Goal: Transaction & Acquisition: Purchase product/service

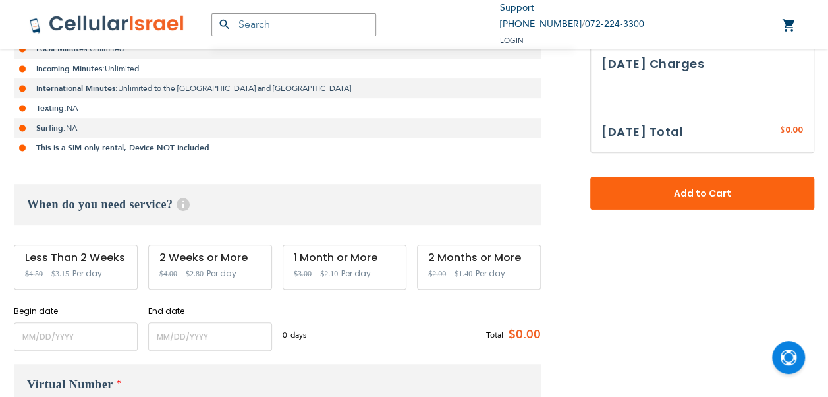
scroll to position [330, 0]
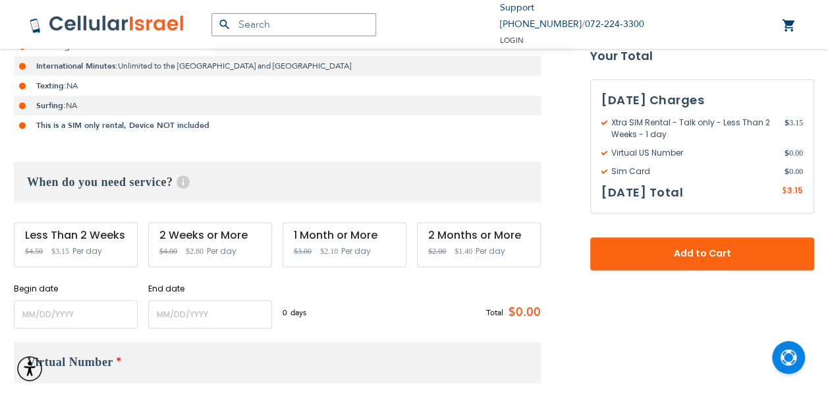
drag, startPoint x: 0, startPoint y: 0, endPoint x: 222, endPoint y: 156, distance: 271.5
click at [222, 156] on div "Xtra SIM Rental - Talk only As Low As $2.00 /Day Local Minutes: Unlimited Incom…" at bounding box center [277, 143] width 527 height 370
click at [91, 308] on input "name" at bounding box center [76, 314] width 124 height 28
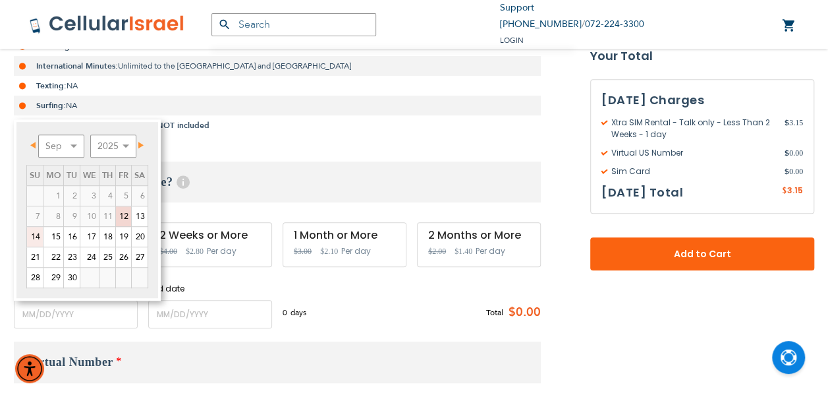
click at [41, 240] on link "14" at bounding box center [35, 237] width 16 height 20
type input "[DATE]"
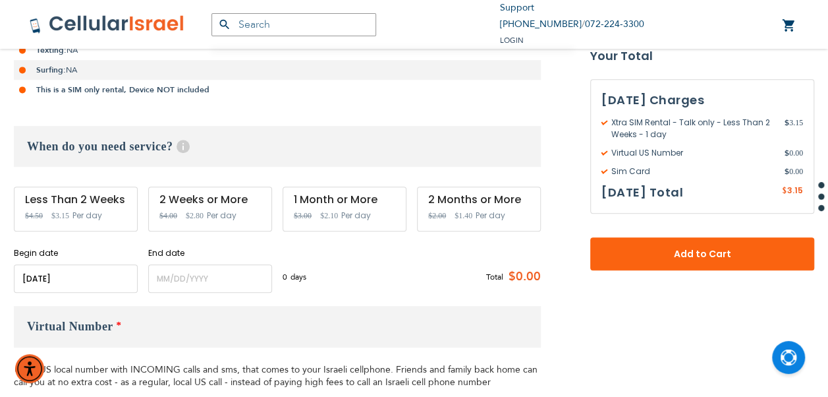
scroll to position [395, 0]
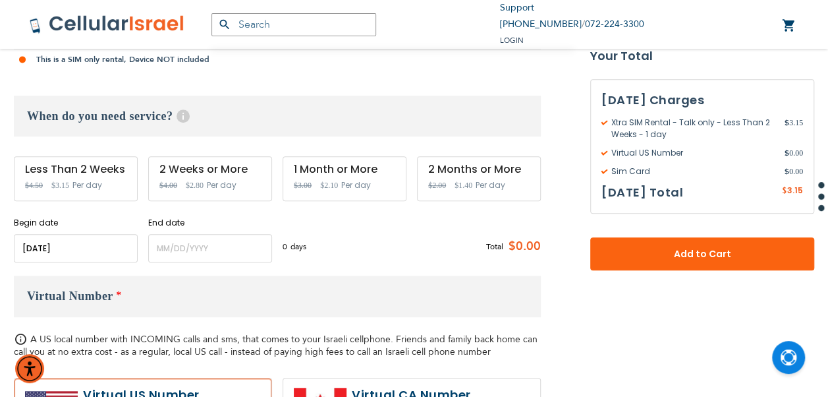
click at [136, 245] on input "name" at bounding box center [76, 248] width 124 height 28
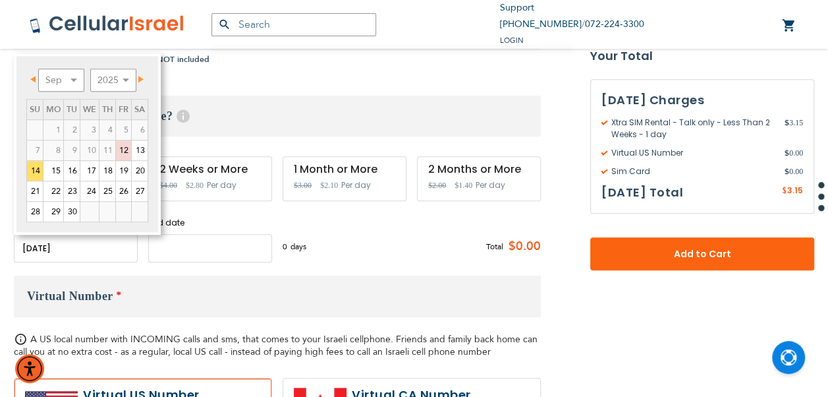
click at [232, 237] on input "name" at bounding box center [210, 248] width 124 height 28
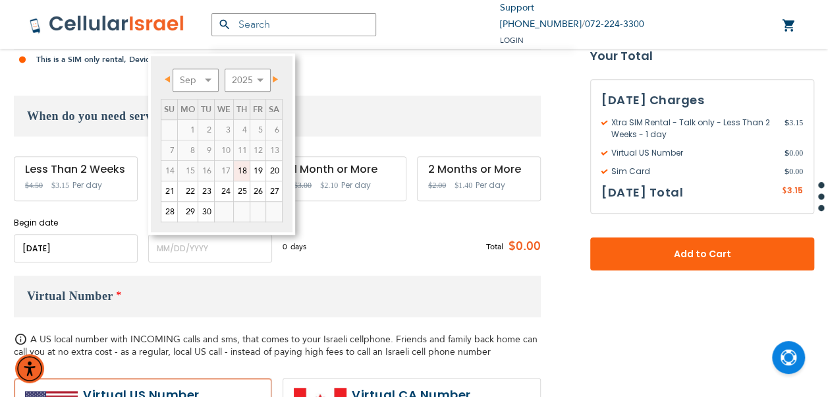
click at [237, 169] on link "18" at bounding box center [242, 171] width 16 height 20
type input "[DATE]"
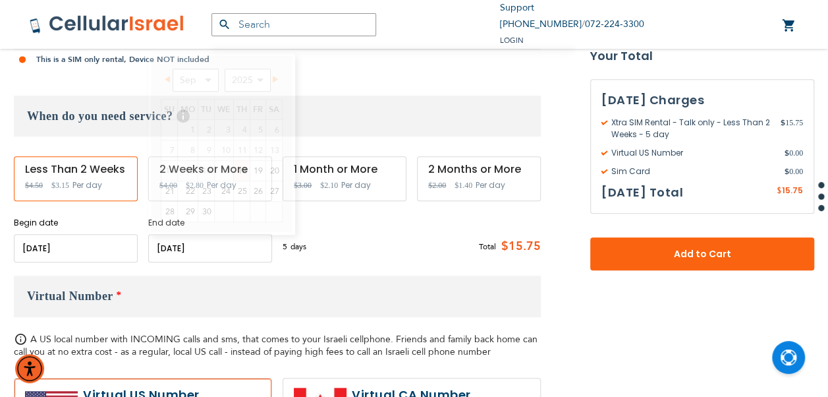
click at [240, 248] on input "name" at bounding box center [210, 248] width 124 height 28
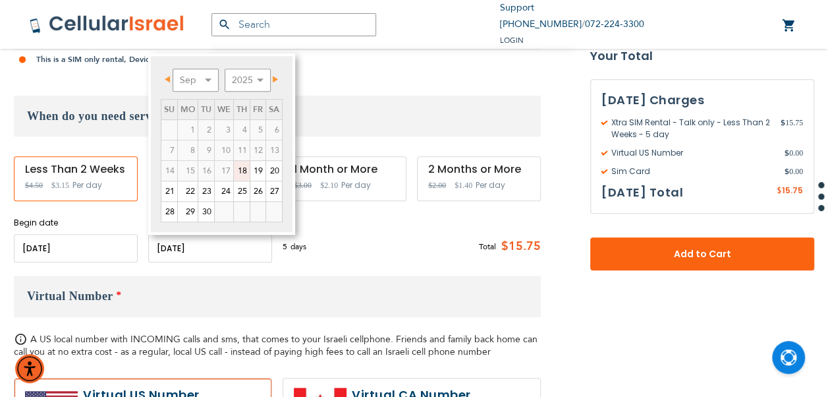
click at [244, 171] on link "18" at bounding box center [242, 171] width 16 height 20
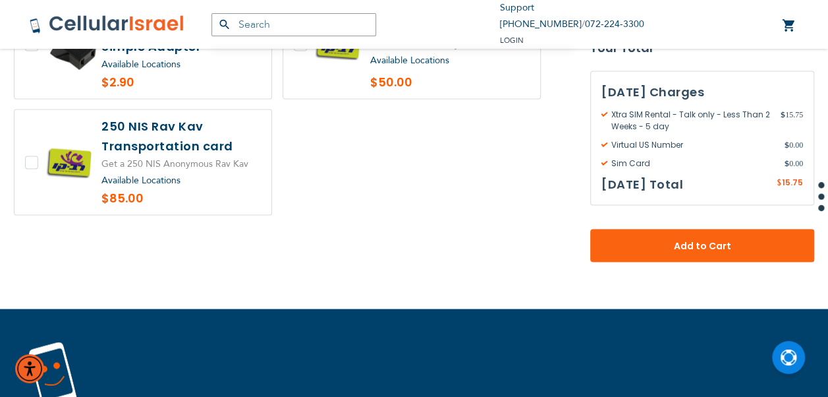
scroll to position [1252, 0]
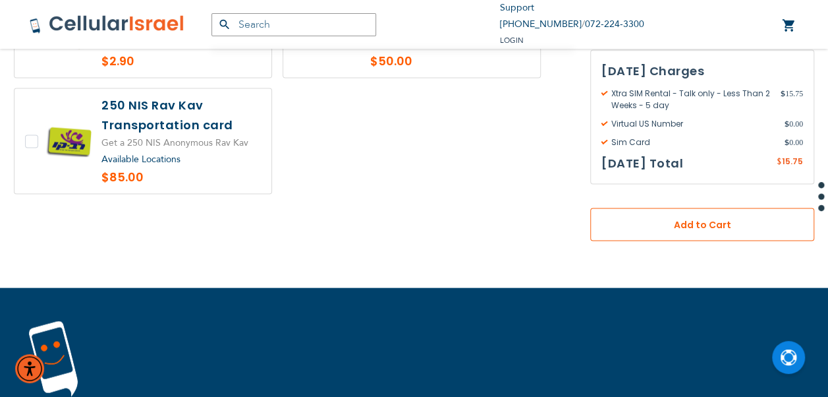
click at [681, 222] on span "Add to Cart" at bounding box center [702, 225] width 137 height 14
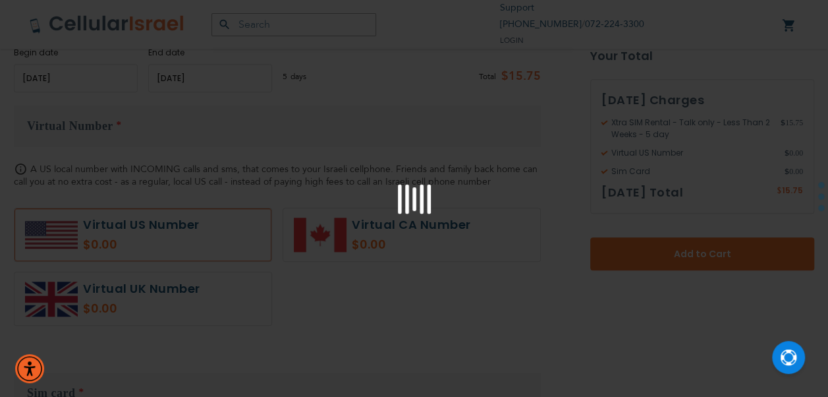
scroll to position [461, 0]
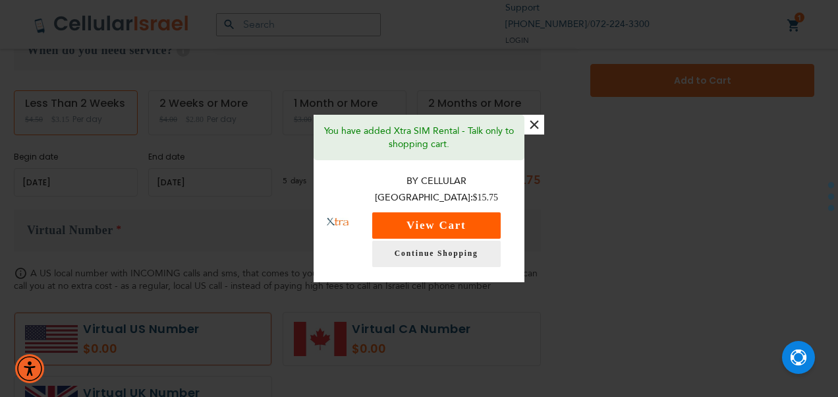
click at [434, 226] on button "View Cart" at bounding box center [436, 225] width 129 height 26
